Goal: Information Seeking & Learning: Learn about a topic

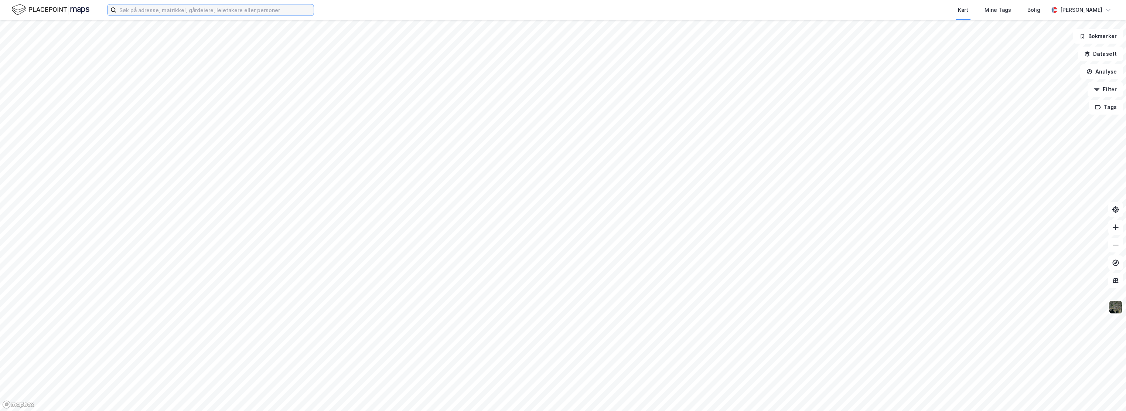
click at [237, 14] on input at bounding box center [214, 9] width 197 height 11
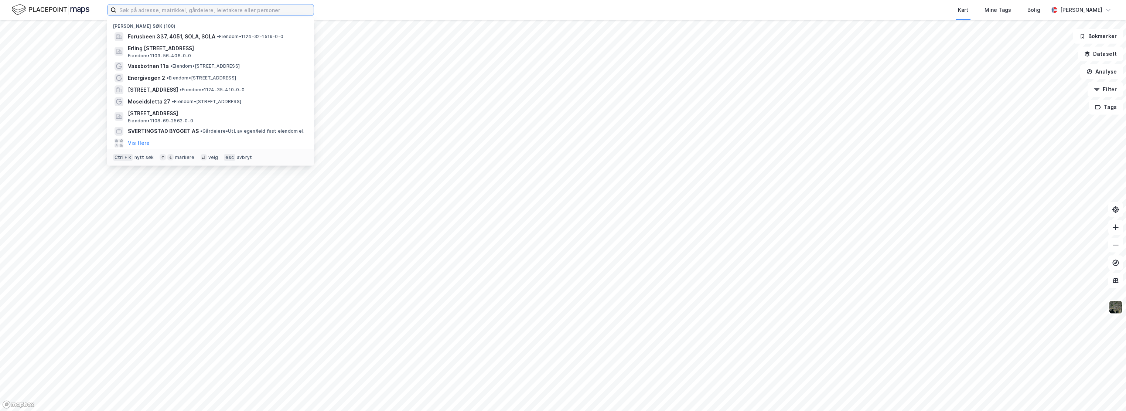
type input "l"
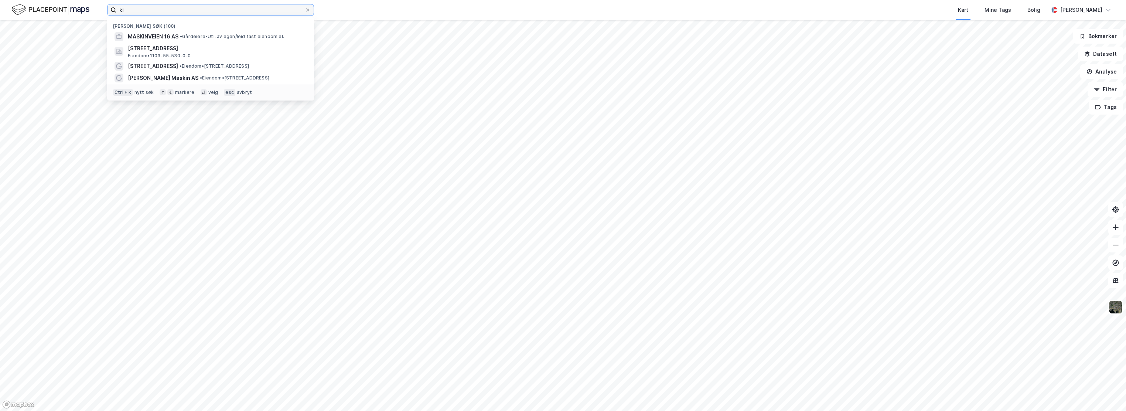
type input "k"
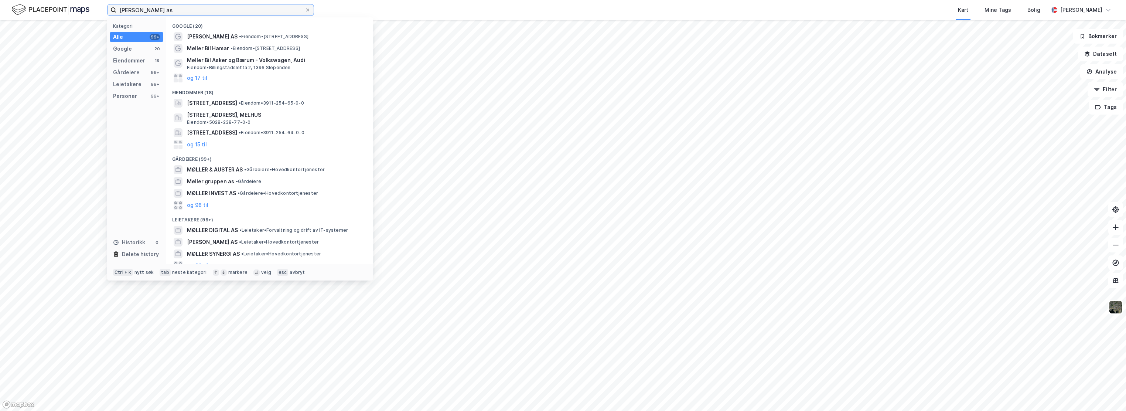
drag, startPoint x: 156, startPoint y: 11, endPoint x: 50, endPoint y: 4, distance: 105.9
click at [50, 4] on div "møller as Kategori Alle 99+ Google 20 Eiendommer 18 Gårdeiere 99+ Leietakere 99…" at bounding box center [563, 10] width 1126 height 20
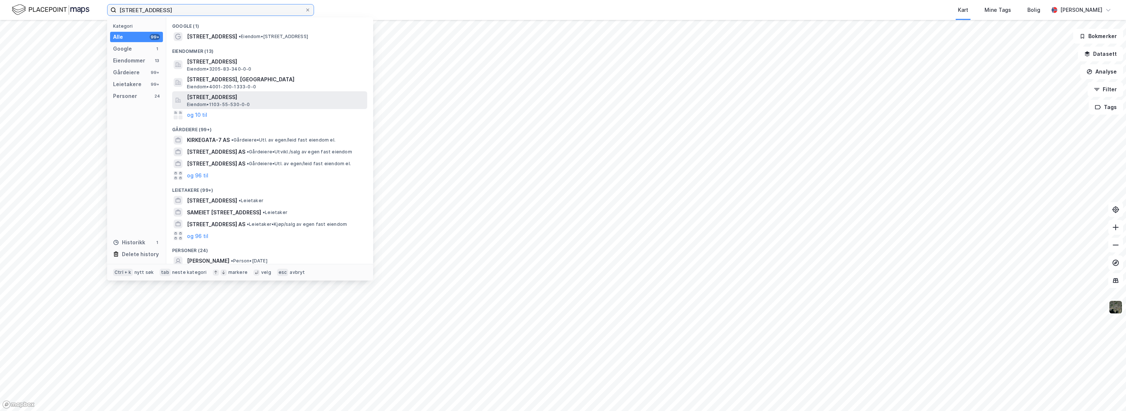
type input "[STREET_ADDRESS]"
click at [236, 104] on span "Eiendom • 1103-55-530-0-0" at bounding box center [218, 105] width 63 height 6
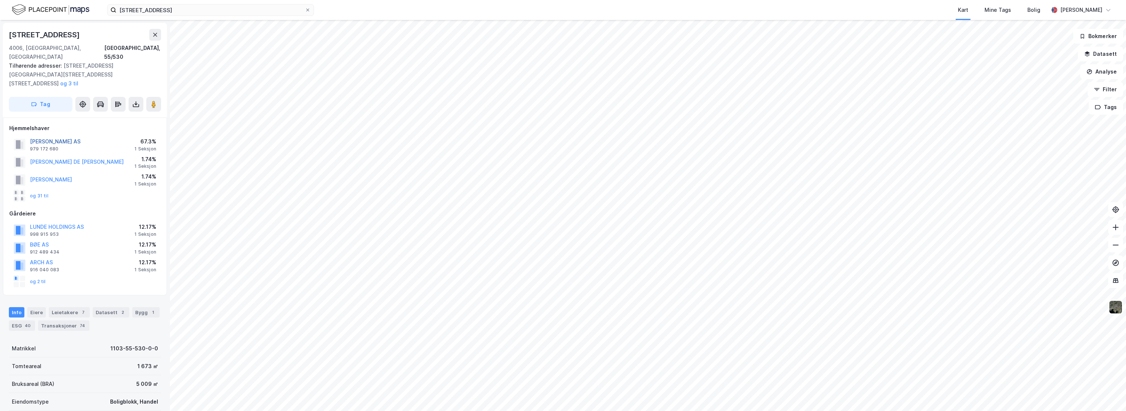
click at [0, 0] on button "[PERSON_NAME] AS" at bounding box center [0, 0] width 0 height 0
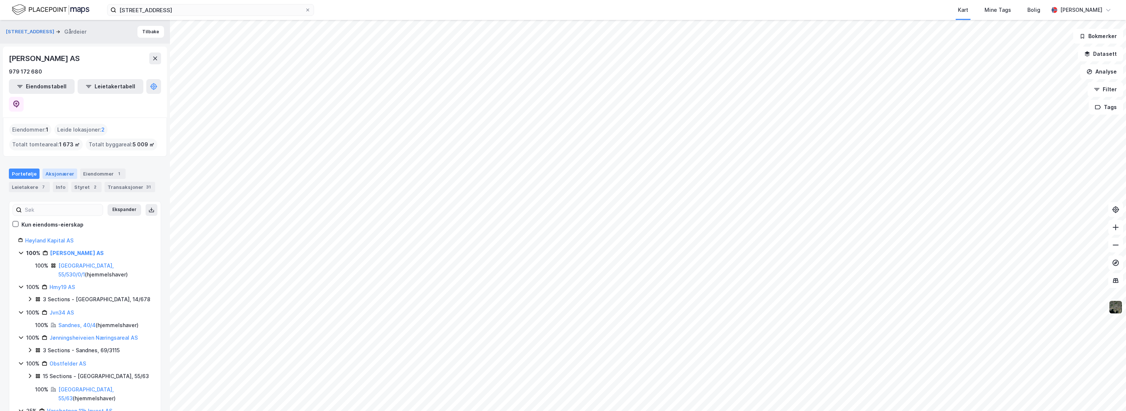
click at [59, 168] on div "Aksjonærer" at bounding box center [59, 173] width 35 height 10
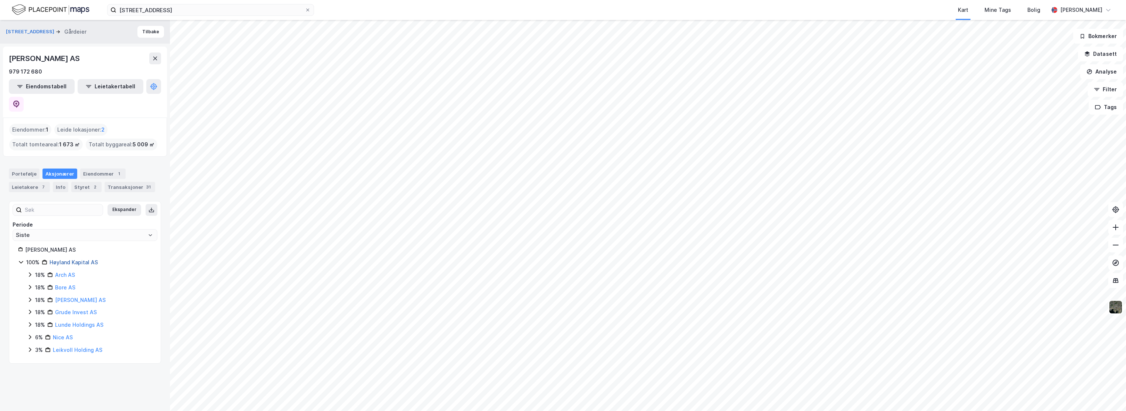
click at [70, 259] on link "Høyland Kapital AS" at bounding box center [73, 262] width 48 height 6
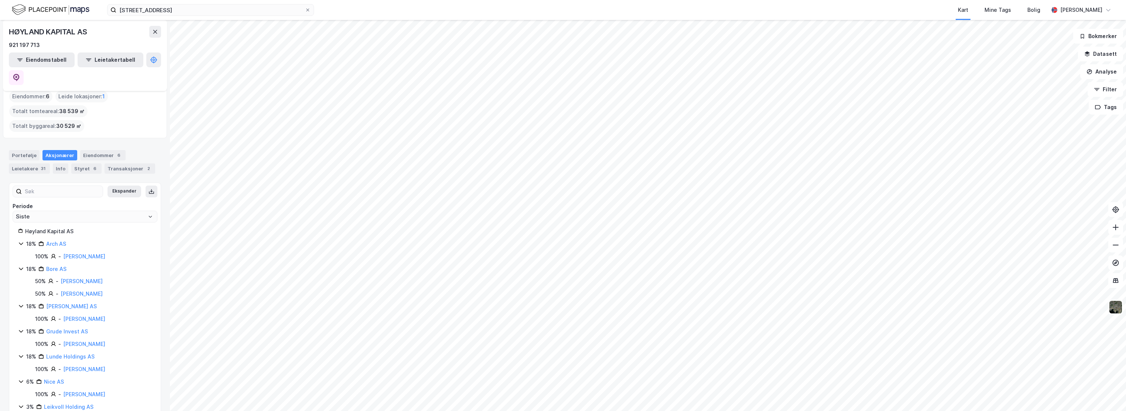
scroll to position [47, 0]
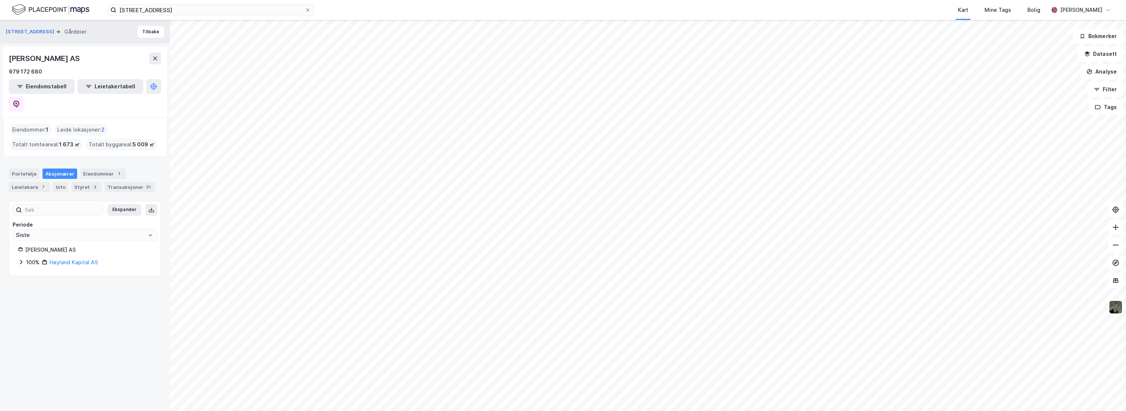
click at [80, 258] on div "Høyland Kapital AS" at bounding box center [73, 262] width 48 height 9
click at [27, 271] on icon at bounding box center [30, 274] width 6 height 6
click at [27, 297] on icon at bounding box center [30, 300] width 6 height 6
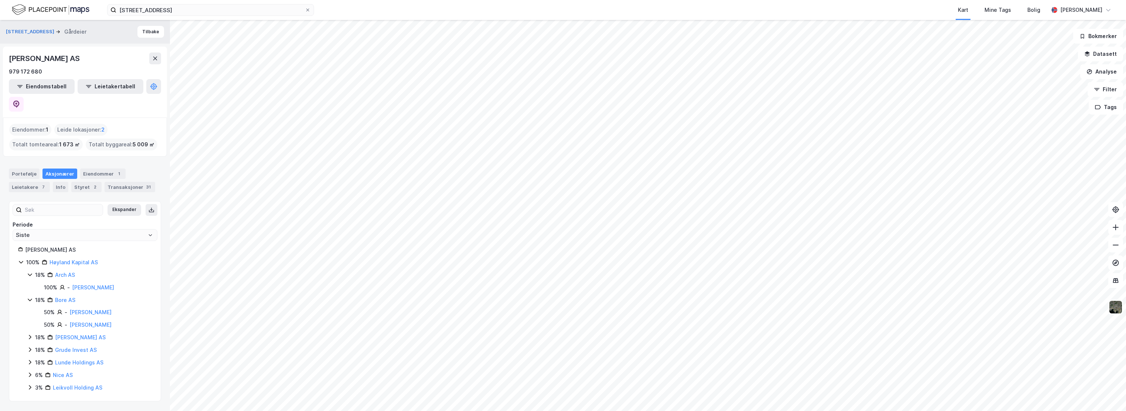
click at [27, 334] on icon at bounding box center [30, 337] width 6 height 6
click at [30, 360] on icon at bounding box center [30, 362] width 2 height 4
click at [31, 384] on icon at bounding box center [30, 387] width 6 height 6
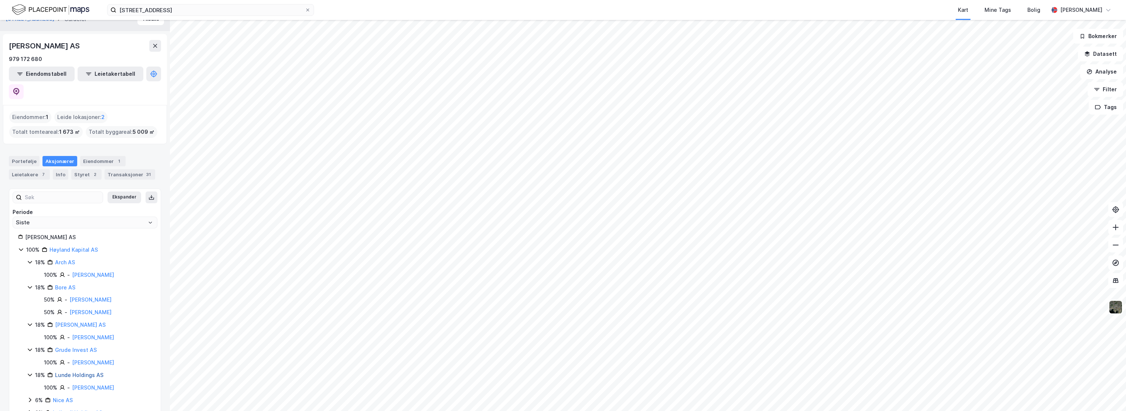
scroll to position [19, 0]
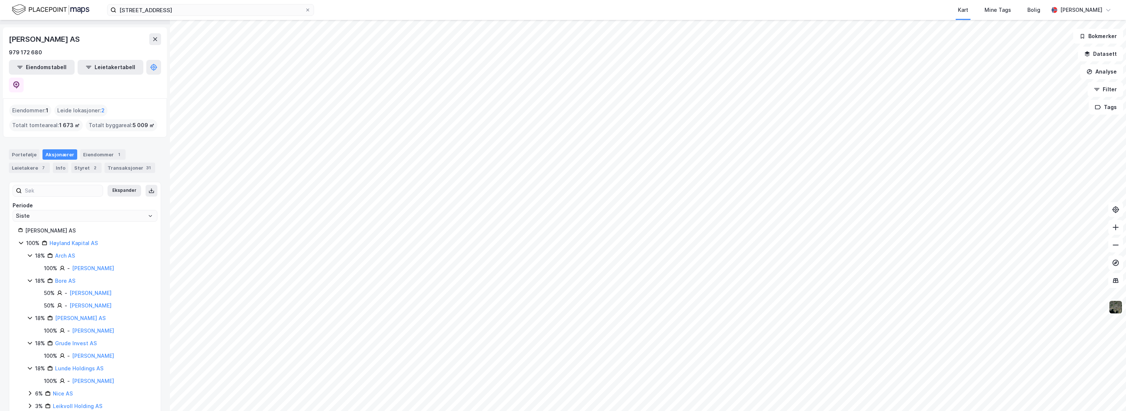
click at [30, 390] on icon at bounding box center [30, 393] width 6 height 6
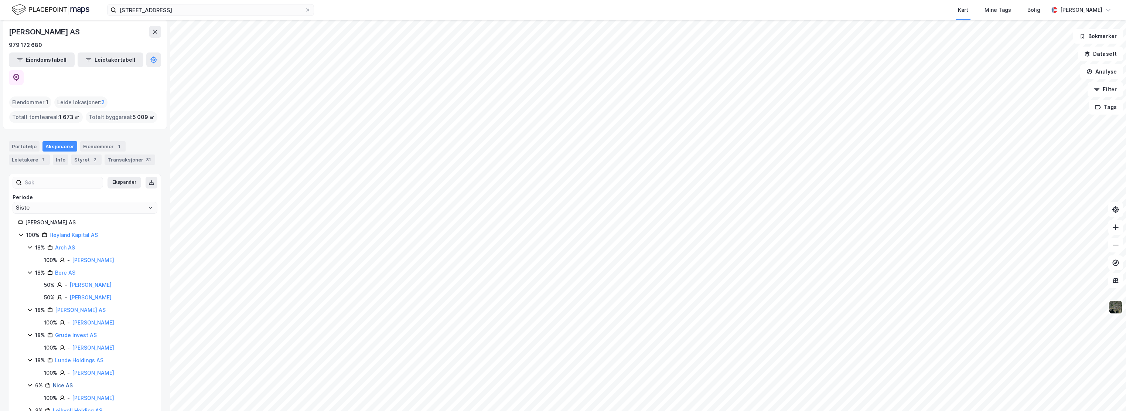
scroll to position [32, 0]
click at [30, 403] on icon at bounding box center [30, 405] width 2 height 4
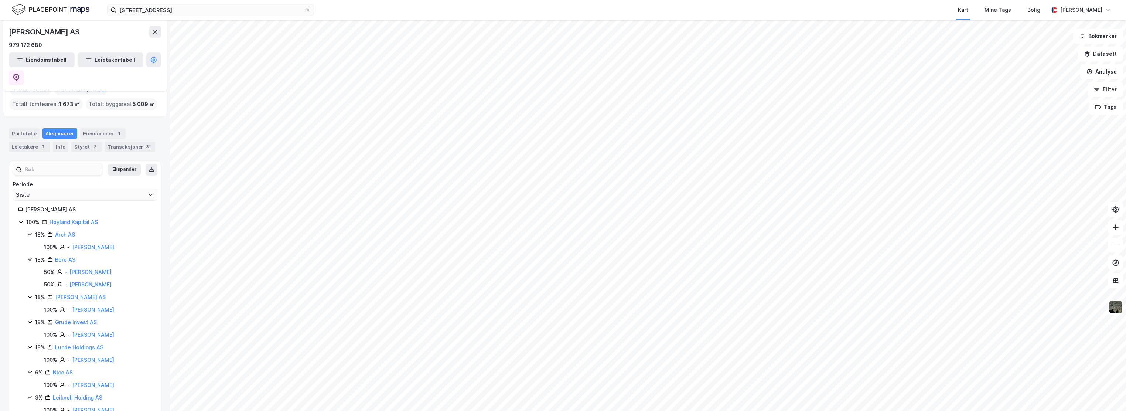
scroll to position [44, 0]
click at [25, 124] on div "Portefølje" at bounding box center [24, 129] width 31 height 10
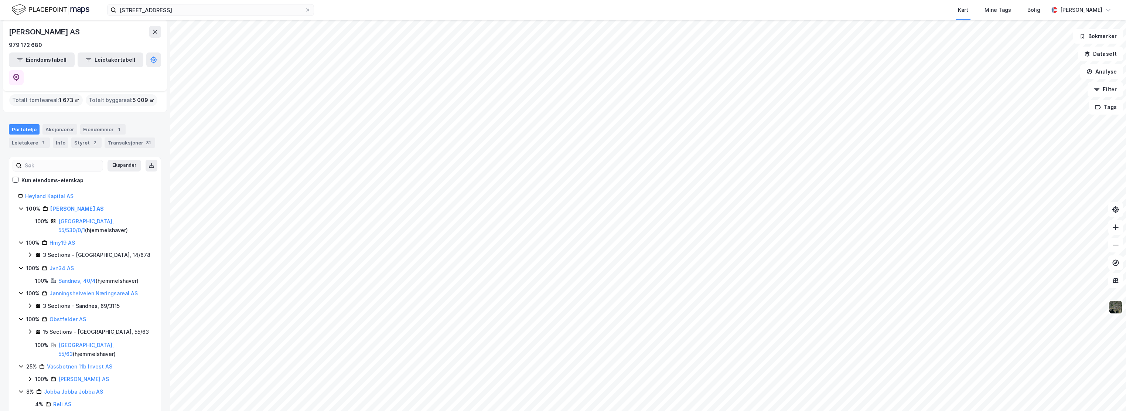
scroll to position [35, 0]
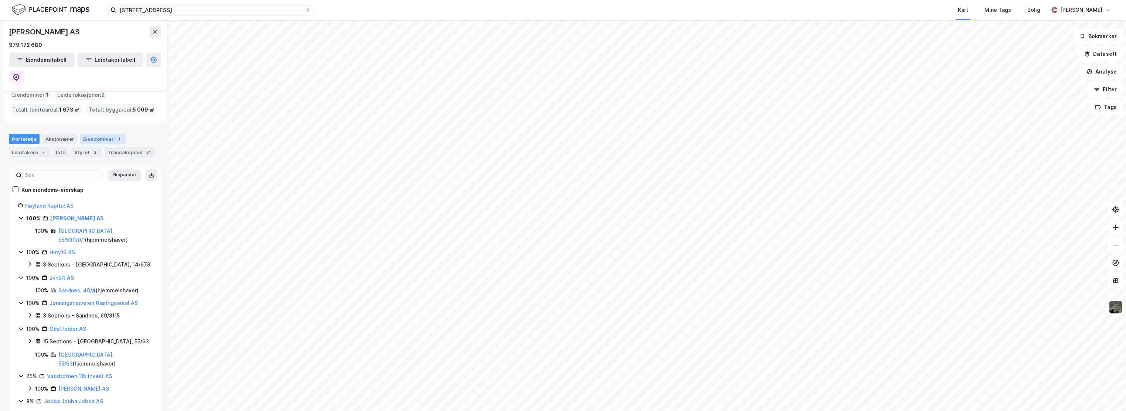
click at [98, 134] on div "Eiendommer 1" at bounding box center [102, 139] width 45 height 10
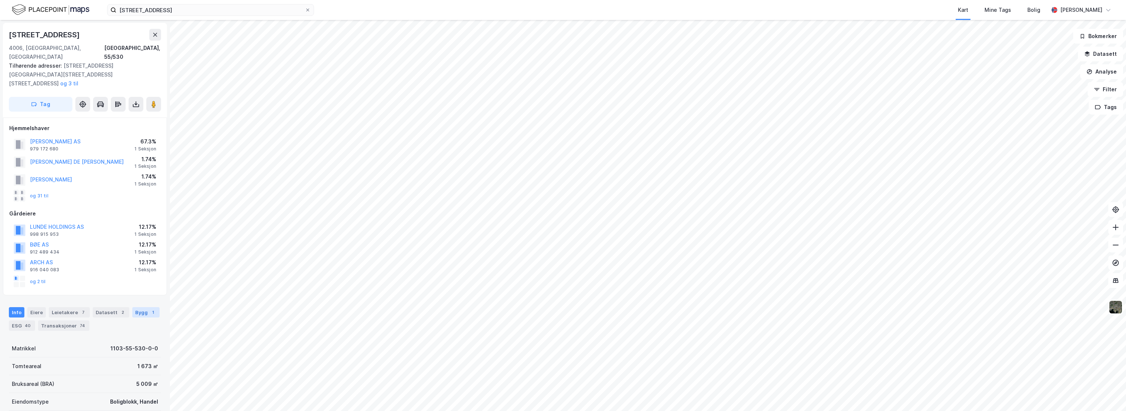
click at [149, 308] on div "1" at bounding box center [152, 311] width 7 height 7
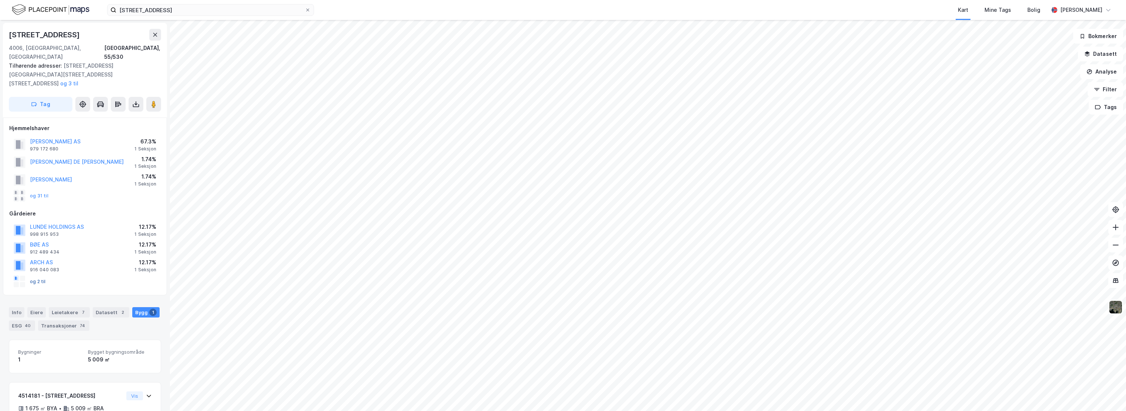
click at [0, 0] on button "og 2 til" at bounding box center [0, 0] width 0 height 0
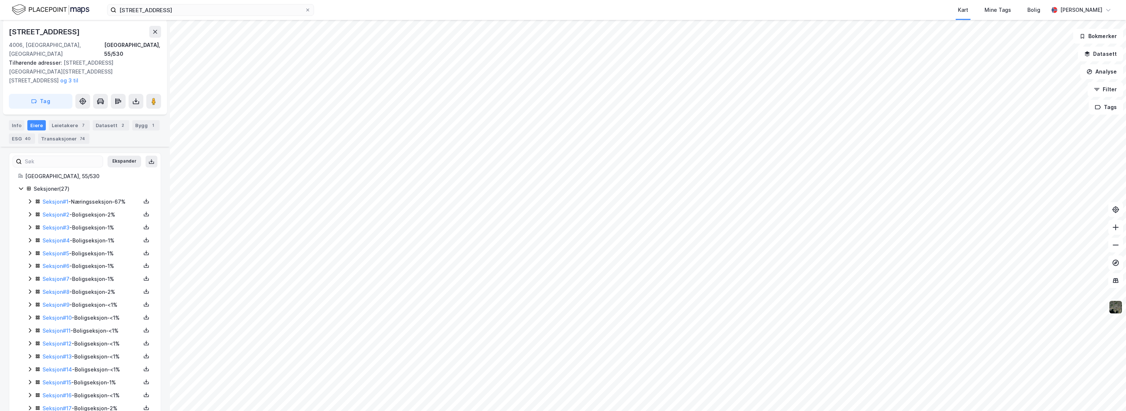
click at [20, 185] on icon at bounding box center [21, 188] width 6 height 6
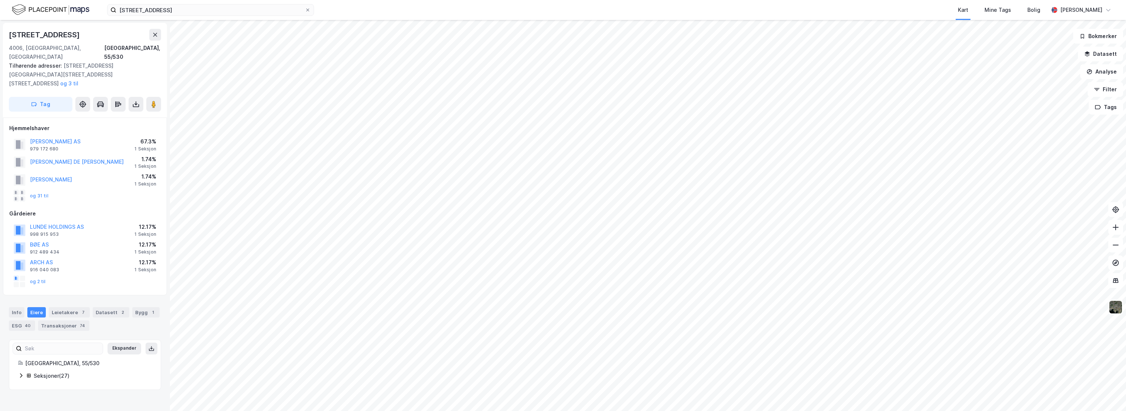
scroll to position [0, 0]
click at [0, 0] on button "og 2 til" at bounding box center [0, 0] width 0 height 0
click at [0, 0] on button "[PERSON_NAME] AS" at bounding box center [0, 0] width 0 height 0
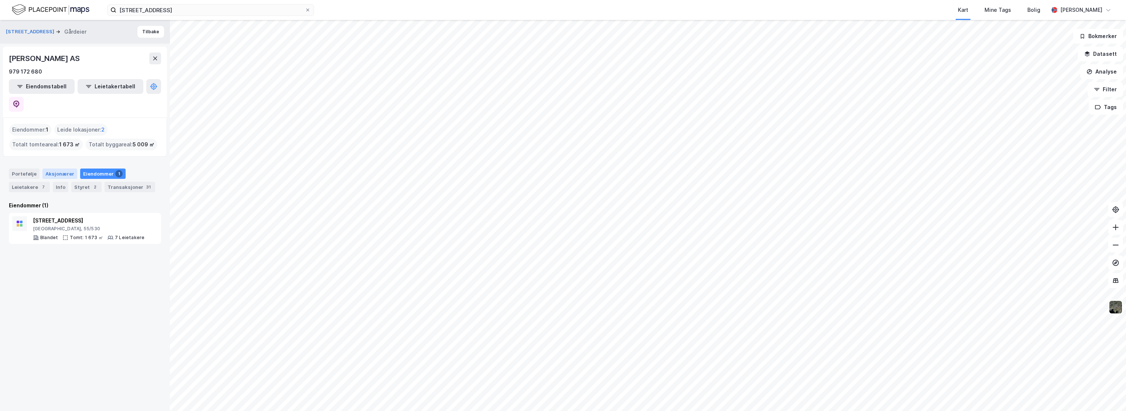
click at [56, 168] on div "Aksjonærer" at bounding box center [59, 173] width 35 height 10
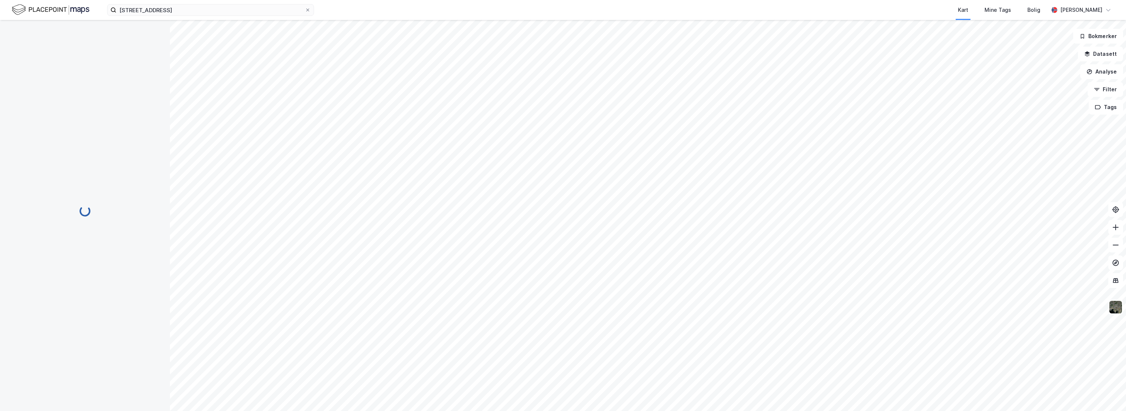
scroll to position [187, 0]
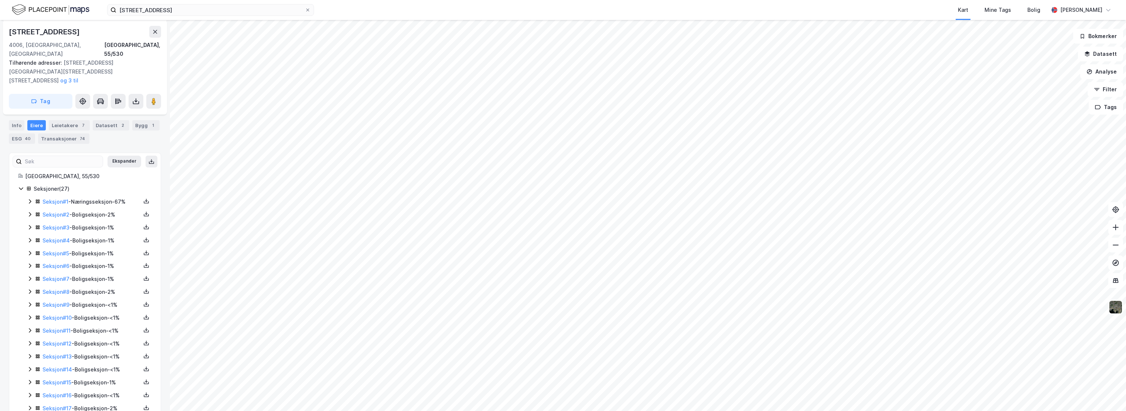
click at [21, 185] on icon at bounding box center [21, 188] width 6 height 6
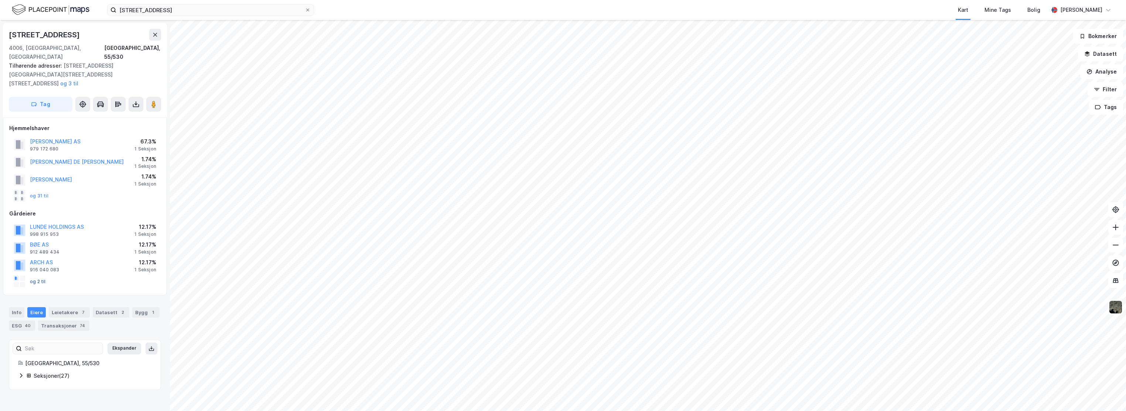
click at [0, 0] on button "og 2 til" at bounding box center [0, 0] width 0 height 0
